Goal: Information Seeking & Learning: Learn about a topic

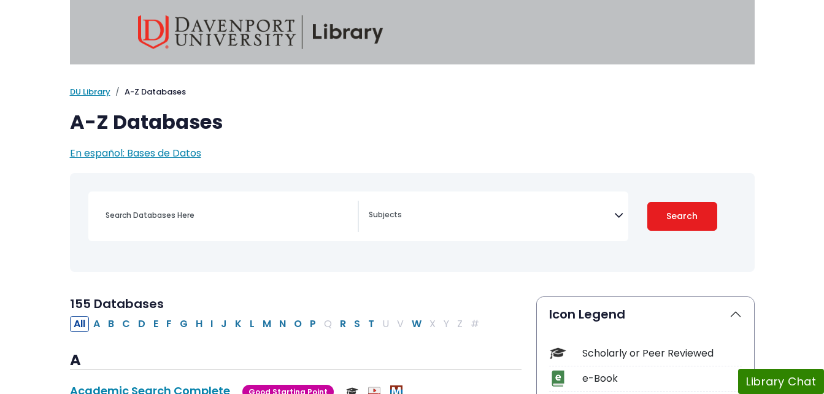
select select "Database Subject Filter"
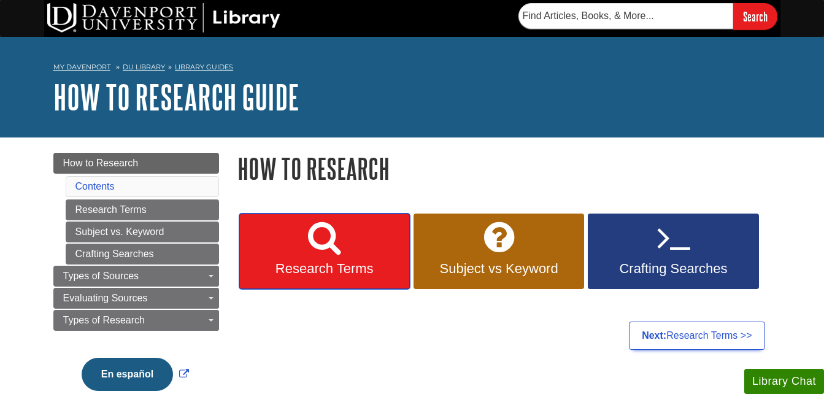
click at [319, 247] on icon at bounding box center [324, 238] width 33 height 36
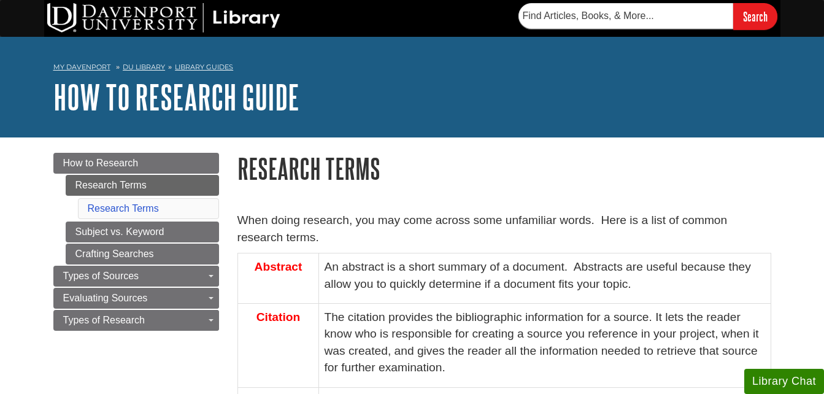
click at [292, 236] on p "When doing research, you may come across some unfamiliar words. Here is a list …" at bounding box center [505, 230] width 534 height 36
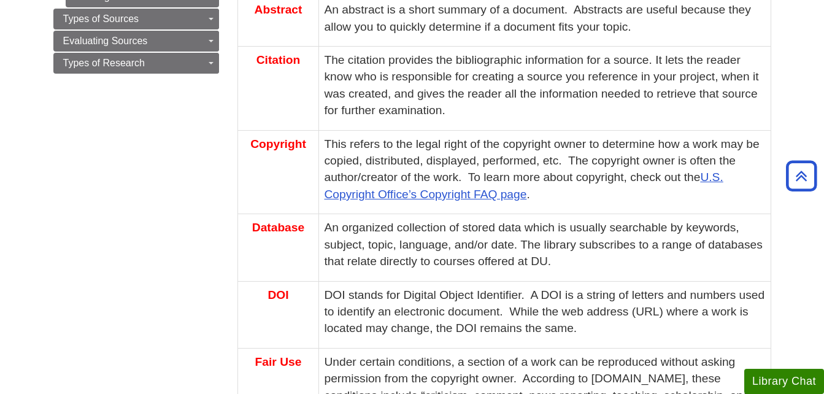
scroll to position [258, 0]
click at [475, 241] on p "An organized collection of stored data which is usually searchable by keywords,…" at bounding box center [544, 244] width 441 height 50
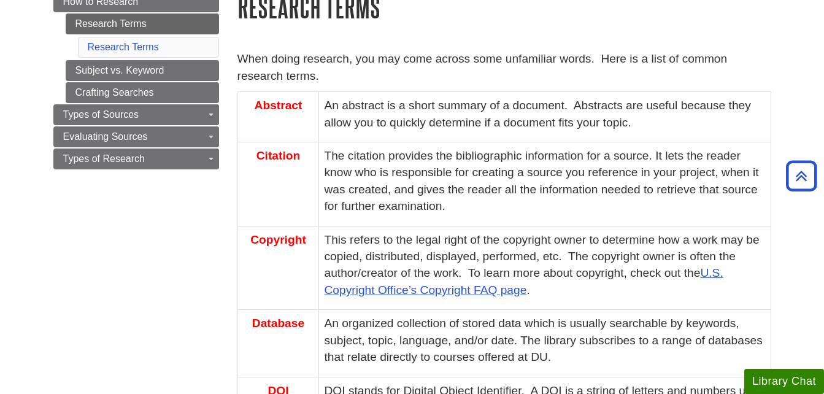
scroll to position [0, 0]
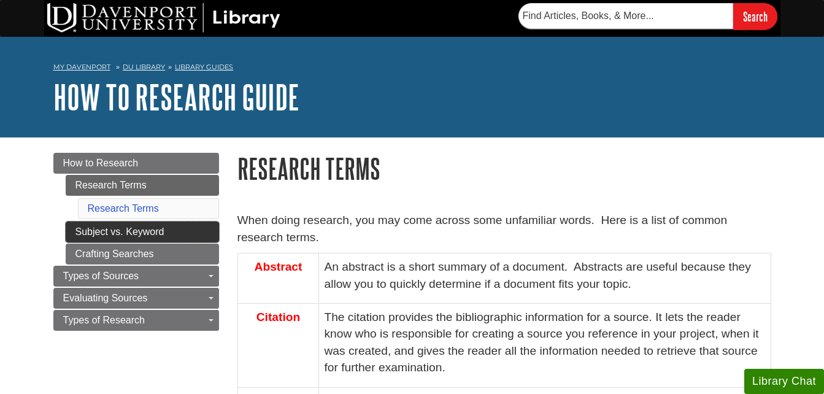
click at [136, 232] on link "Subject vs. Keyword" at bounding box center [142, 232] width 153 height 21
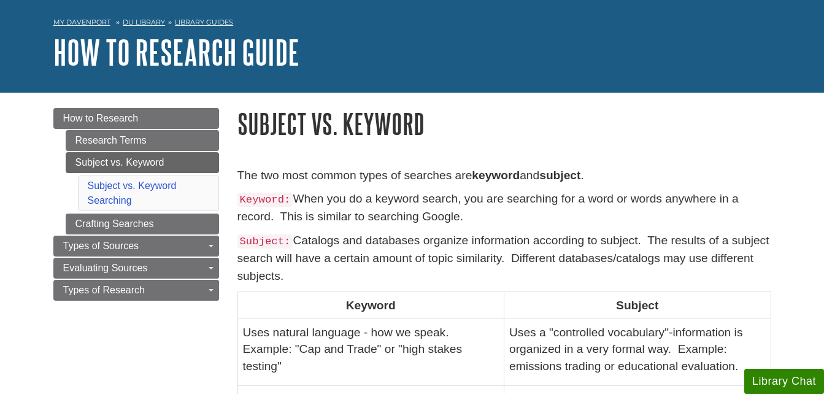
scroll to position [45, 0]
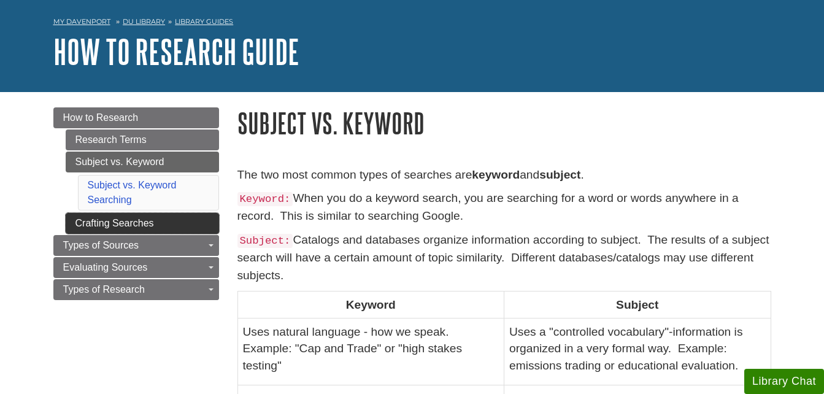
click at [152, 222] on link "Crafting Searches" at bounding box center [142, 223] width 153 height 21
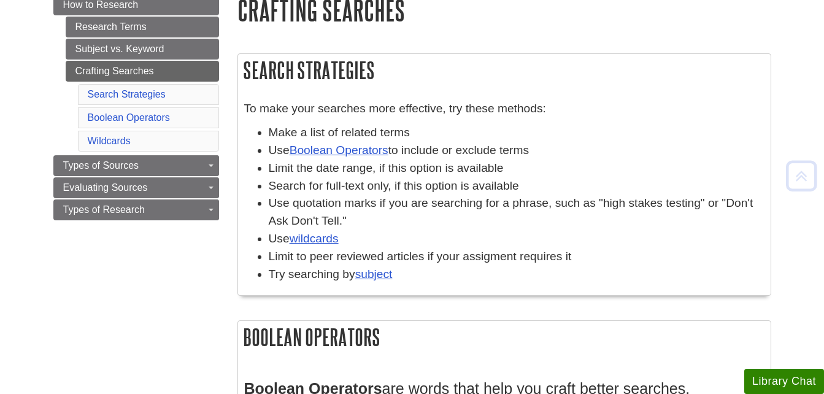
scroll to position [159, 0]
click at [322, 239] on link "wildcards" at bounding box center [314, 237] width 49 height 13
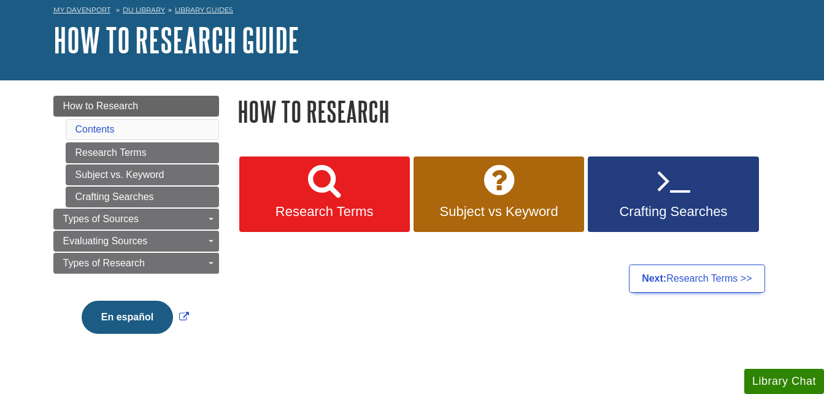
scroll to position [58, 0]
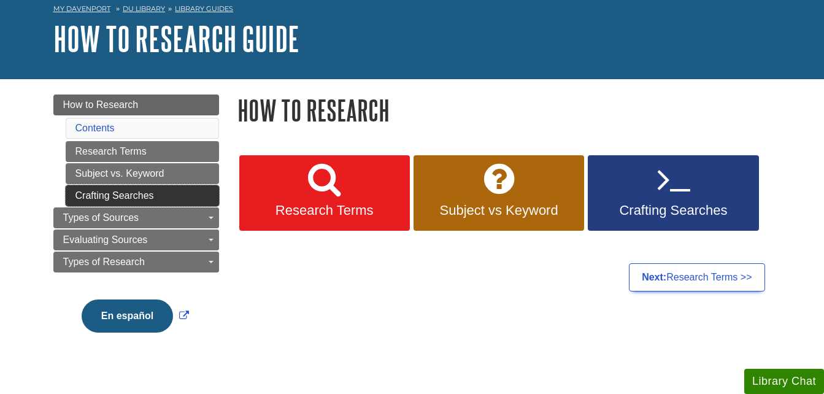
click at [114, 195] on link "Crafting Searches" at bounding box center [142, 195] width 153 height 21
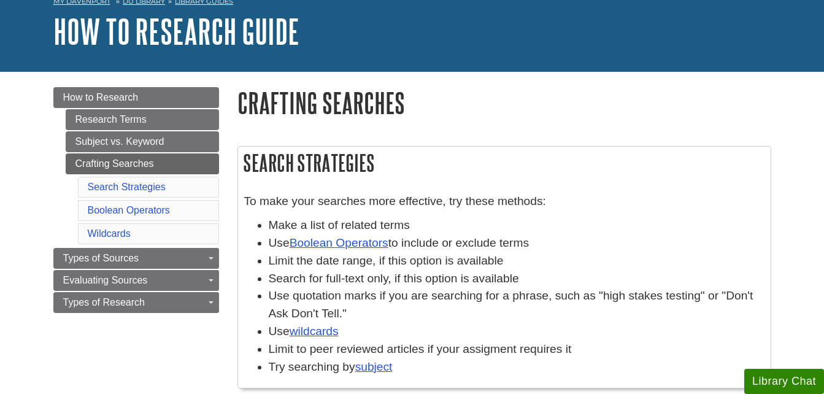
scroll to position [69, 0]
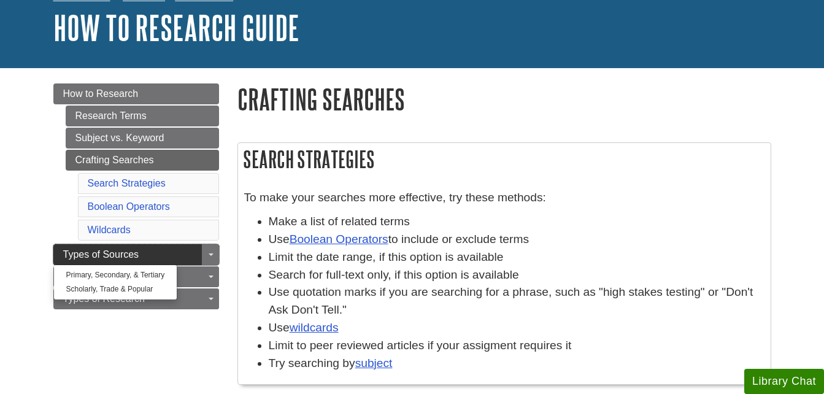
click at [105, 251] on span "Types of Sources" at bounding box center [101, 254] width 76 height 10
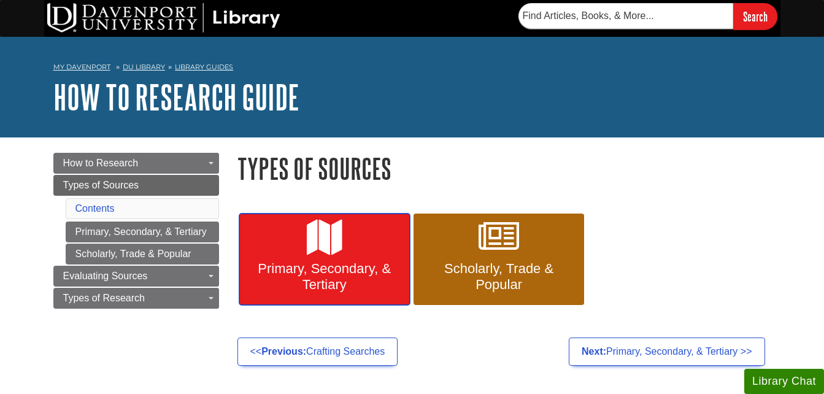
click at [323, 255] on link "Primary, Secondary, & Tertiary" at bounding box center [324, 260] width 171 height 92
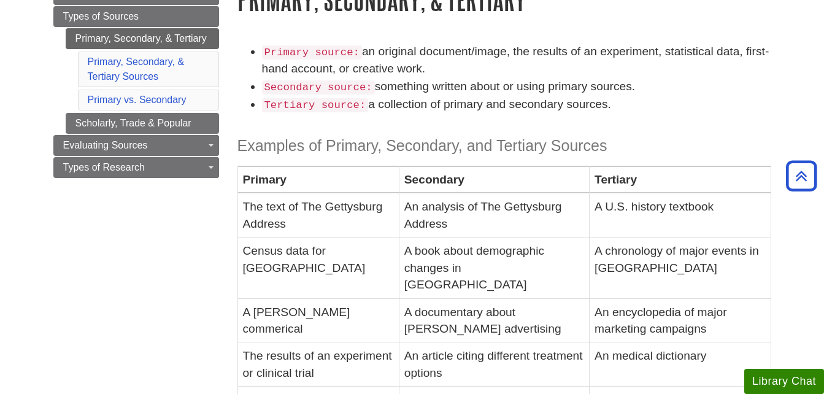
scroll to position [155, 0]
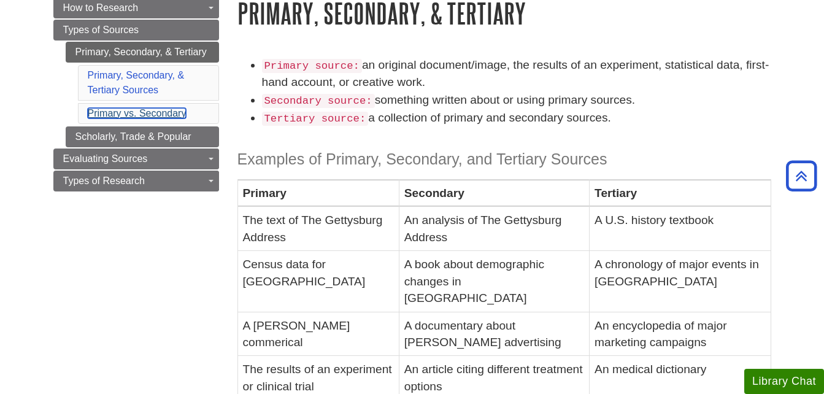
click at [153, 113] on link "Primary vs. Secondary" at bounding box center [137, 113] width 99 height 10
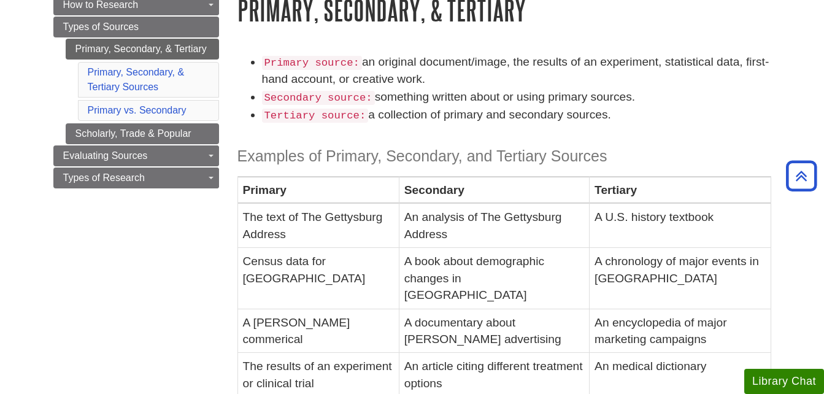
scroll to position [144, 0]
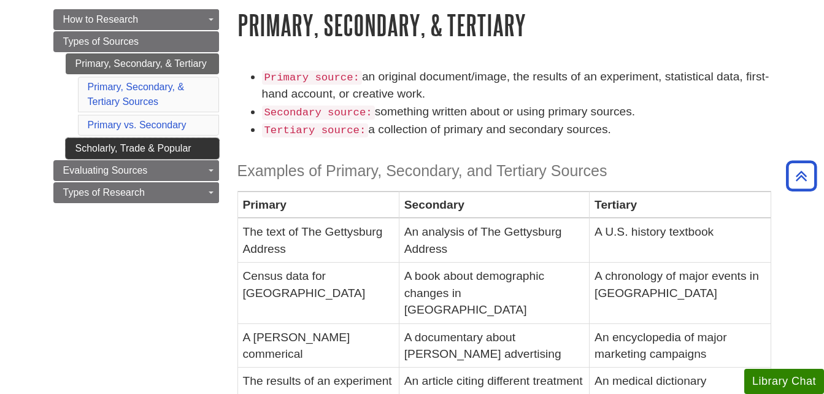
click at [94, 144] on link "Scholarly, Trade & Popular" at bounding box center [142, 148] width 153 height 21
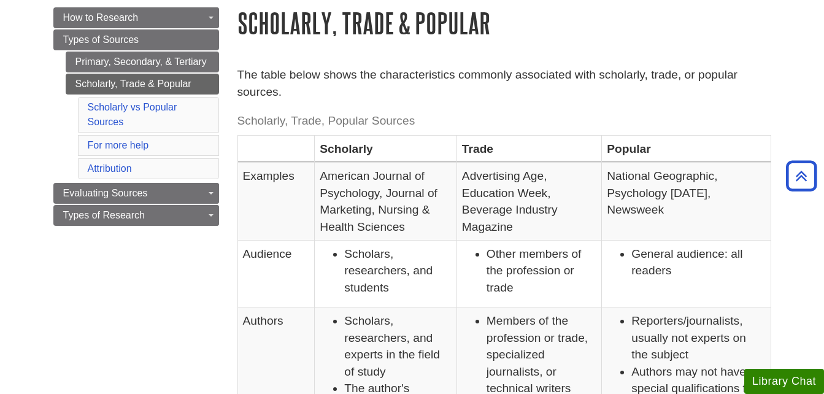
scroll to position [135, 0]
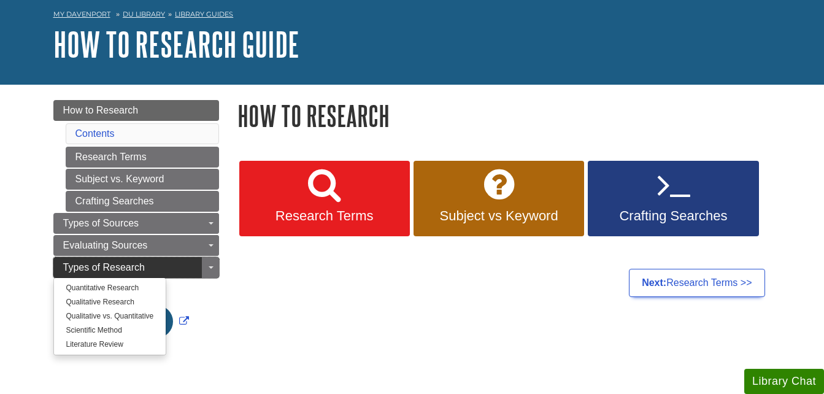
scroll to position [53, 0]
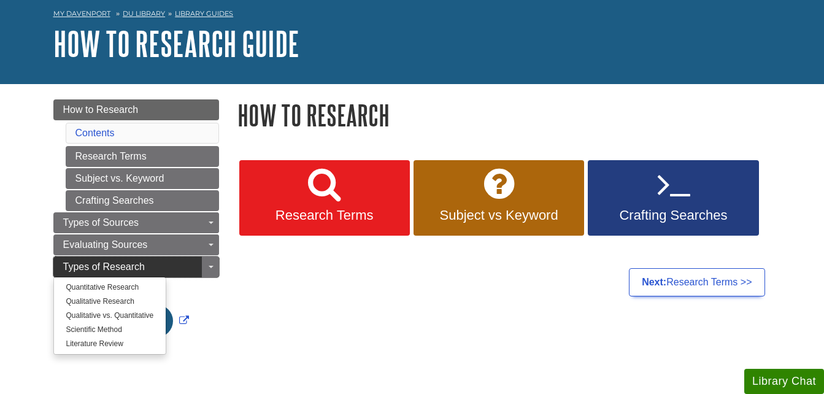
click at [116, 266] on span "Types of Research" at bounding box center [104, 267] width 82 height 10
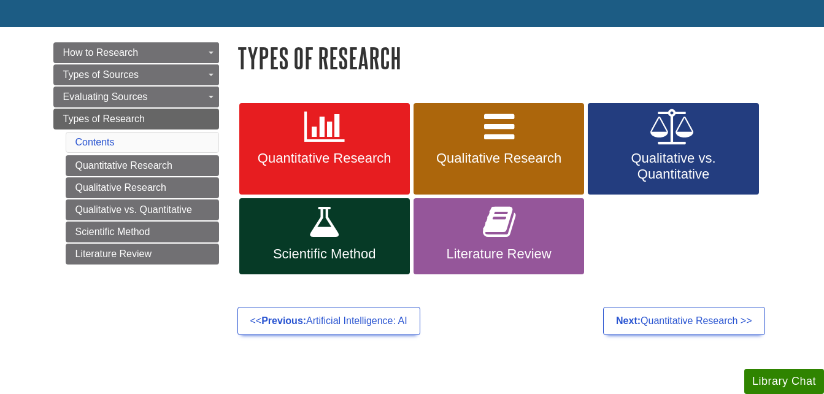
scroll to position [112, 0]
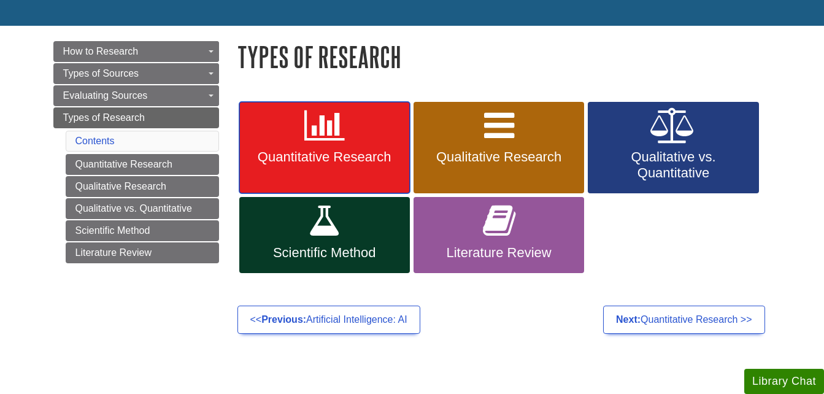
click at [333, 150] on span "Quantitative Research" at bounding box center [325, 157] width 152 height 16
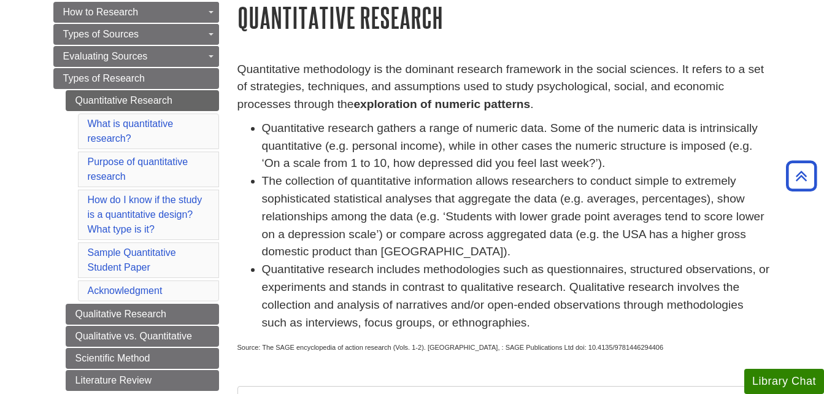
scroll to position [150, 0]
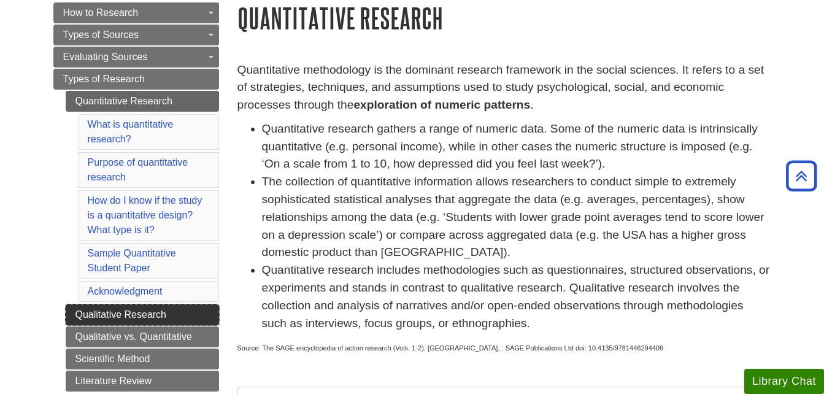
click at [160, 314] on link "Qualitative Research" at bounding box center [142, 314] width 153 height 21
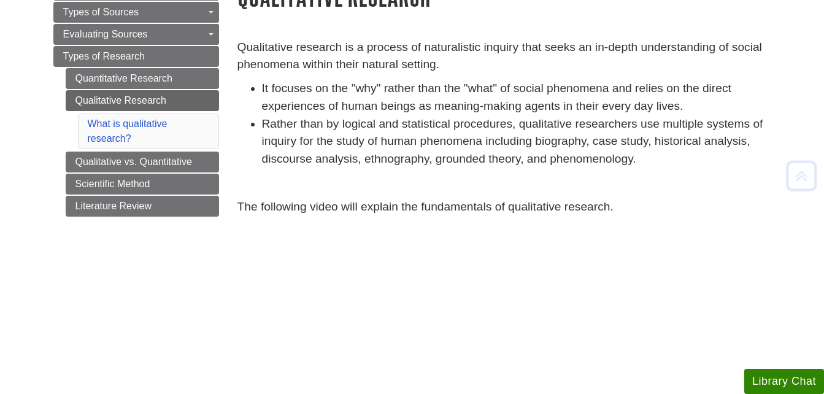
scroll to position [174, 0]
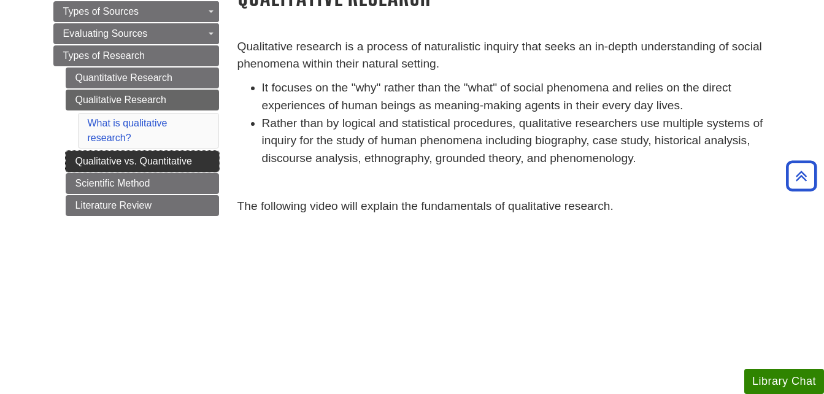
click at [155, 158] on link "Qualitative vs. Quantitative" at bounding box center [142, 161] width 153 height 21
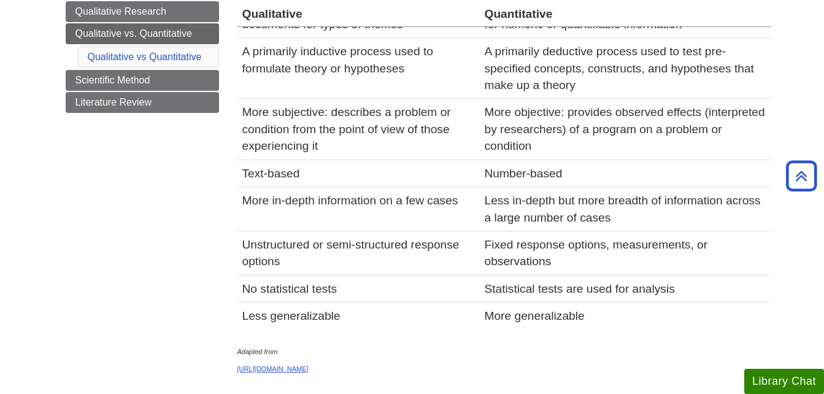
scroll to position [263, 0]
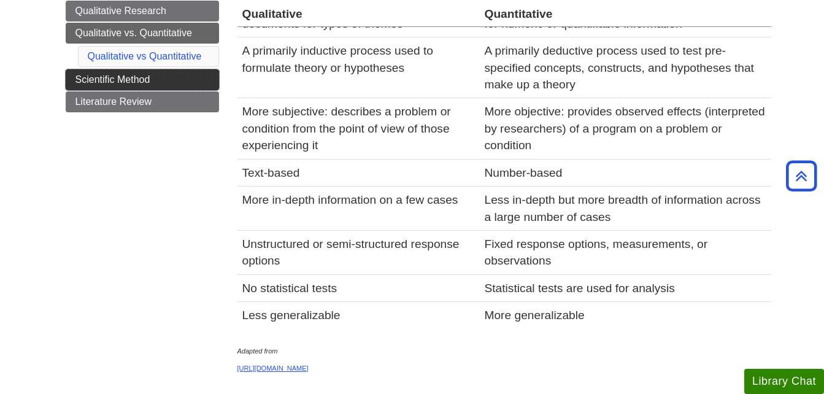
click at [87, 82] on link "Scientific Method" at bounding box center [142, 79] width 153 height 21
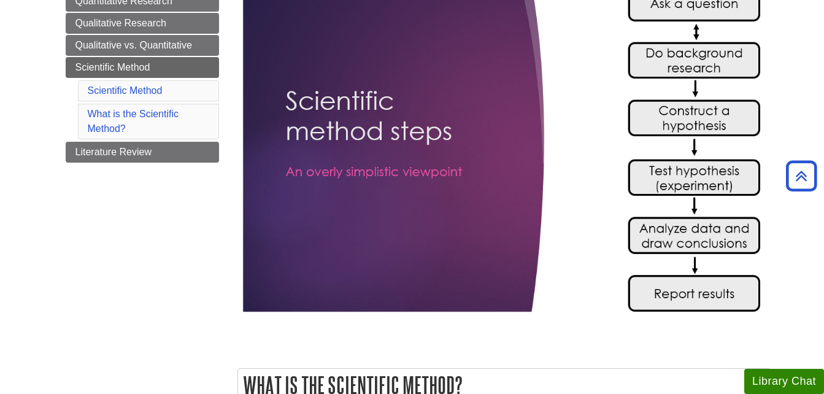
scroll to position [250, 0]
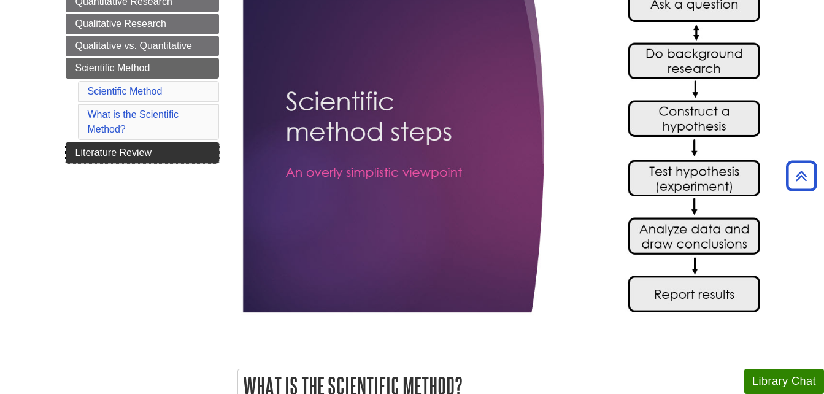
click at [118, 152] on link "Literature Review" at bounding box center [142, 152] width 153 height 21
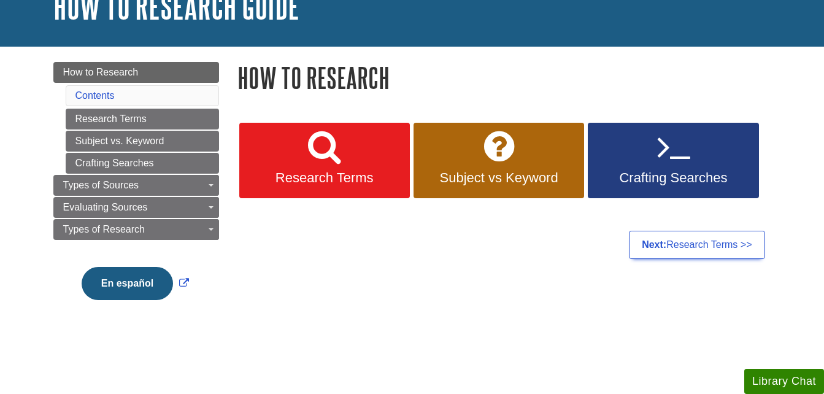
scroll to position [99, 0]
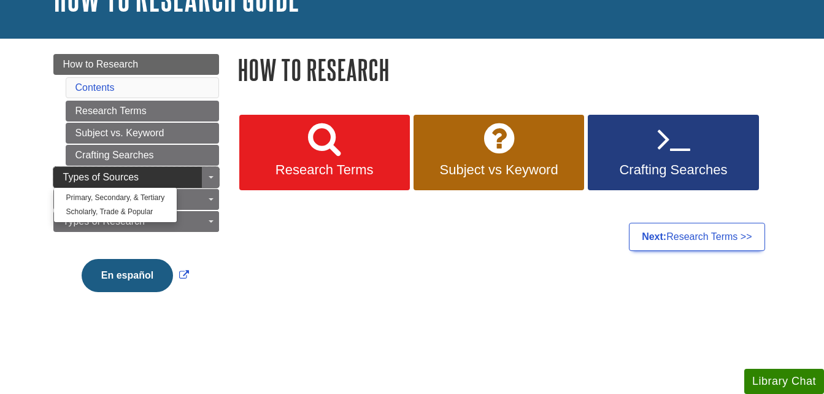
click at [180, 177] on link "Types of Sources" at bounding box center [136, 177] width 166 height 21
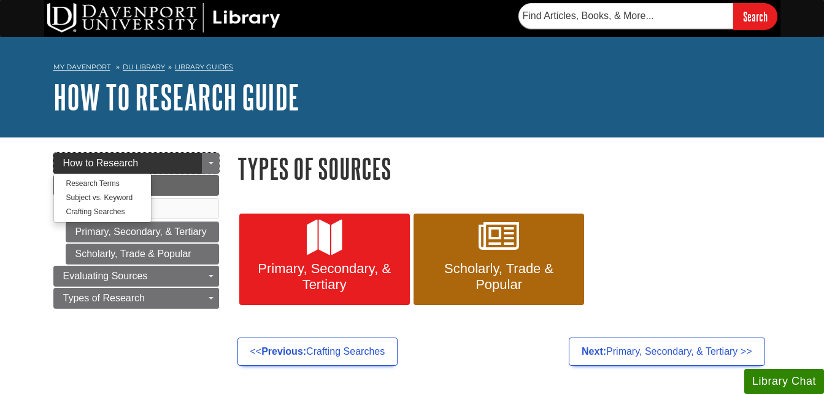
click at [155, 161] on link "How to Research" at bounding box center [136, 163] width 166 height 21
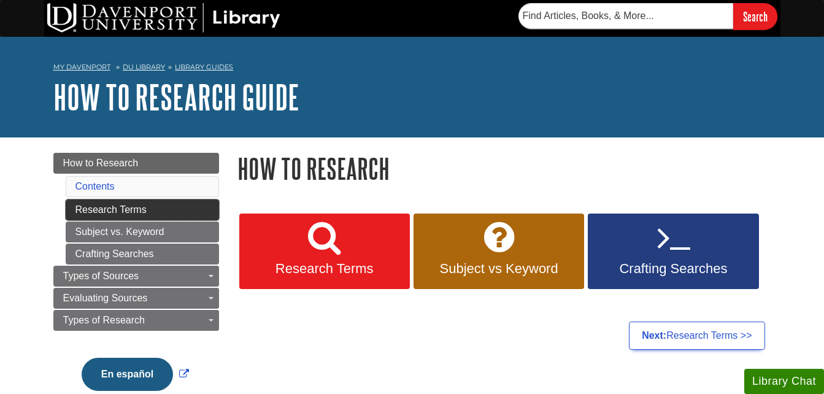
click at [140, 204] on link "Research Terms" at bounding box center [142, 210] width 153 height 21
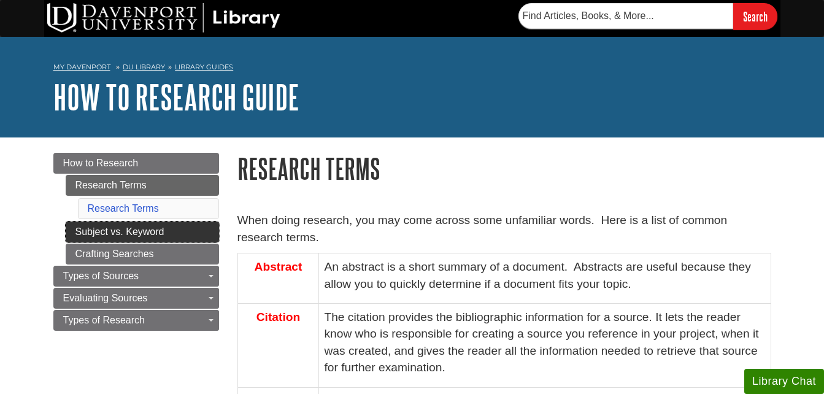
click at [119, 231] on link "Subject vs. Keyword" at bounding box center [142, 232] width 153 height 21
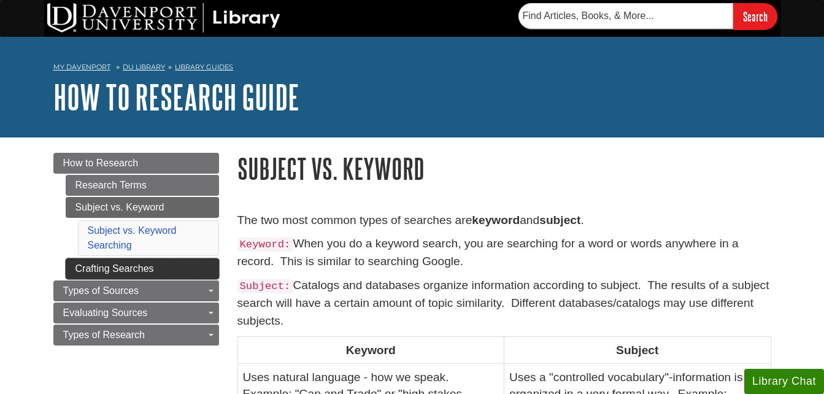
click at [160, 266] on link "Crafting Searches" at bounding box center [142, 268] width 153 height 21
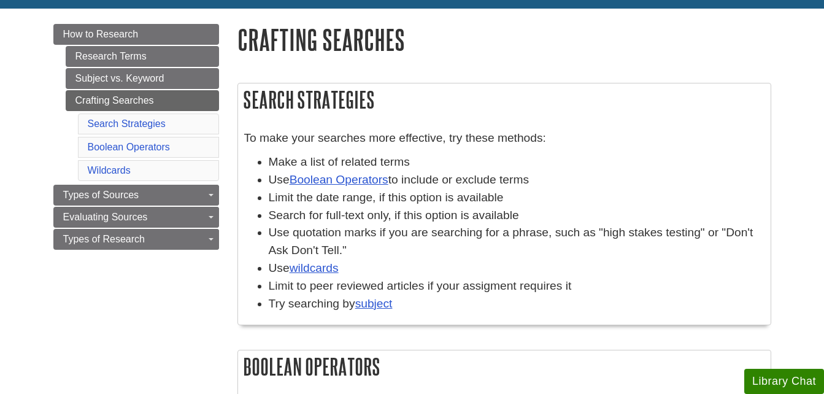
scroll to position [131, 0]
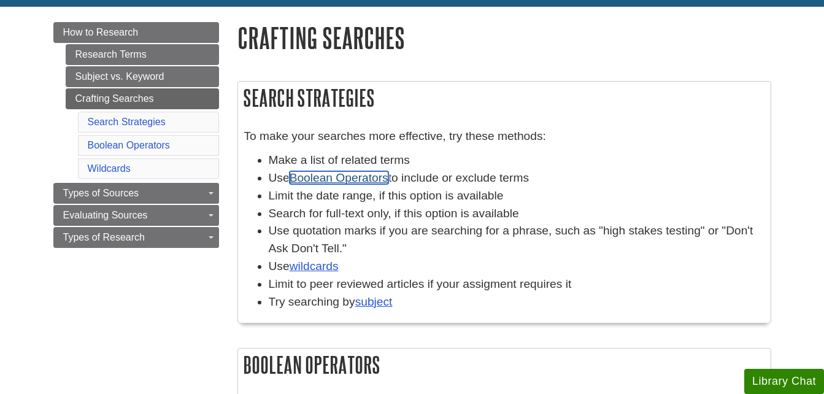
click at [360, 179] on link "Boolean Operators" at bounding box center [339, 177] width 99 height 13
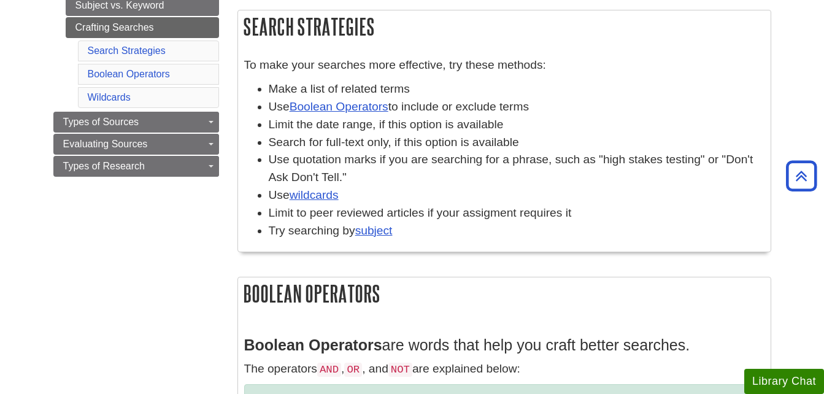
scroll to position [197, 0]
